Goal: Navigation & Orientation: Find specific page/section

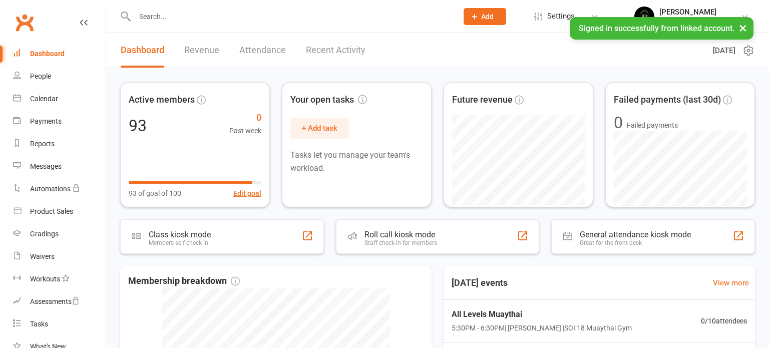
click at [356, 55] on link "Recent Activity" at bounding box center [336, 50] width 60 height 35
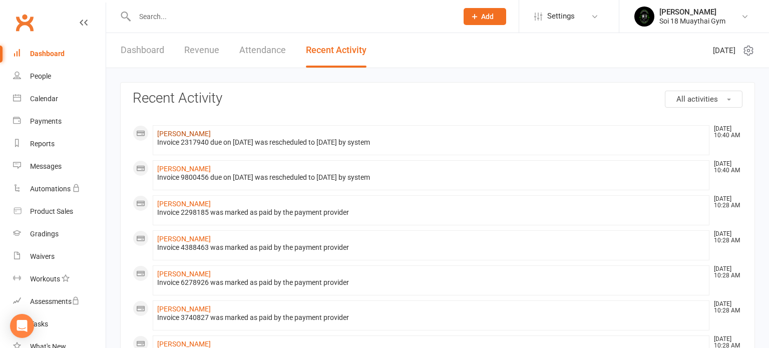
click at [169, 135] on link "[PERSON_NAME]" at bounding box center [184, 134] width 54 height 8
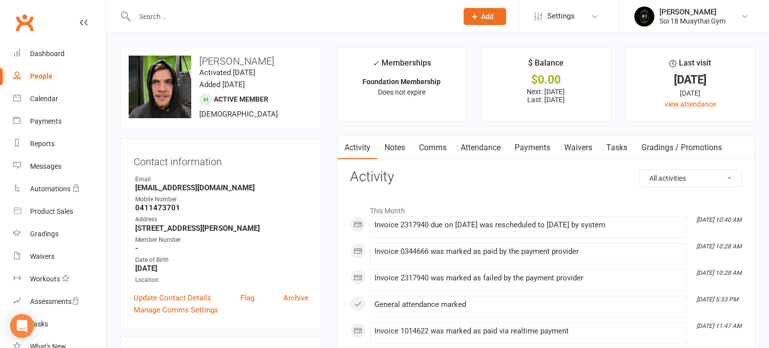
click at [539, 148] on link "Payments" at bounding box center [532, 147] width 50 height 23
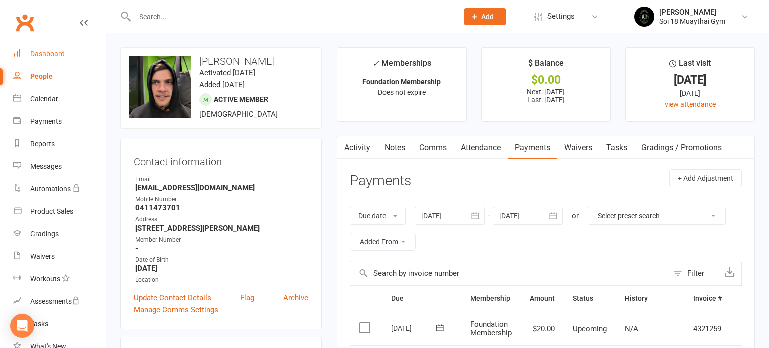
click at [53, 53] on div "Dashboard" at bounding box center [47, 54] width 35 height 8
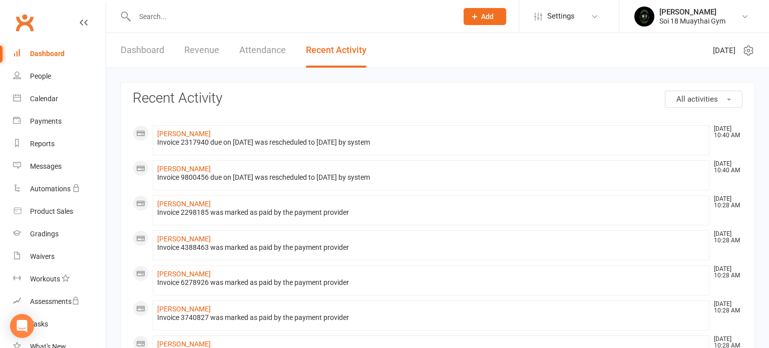
click at [141, 54] on link "Dashboard" at bounding box center [143, 50] width 44 height 35
